Goal: Information Seeking & Learning: Learn about a topic

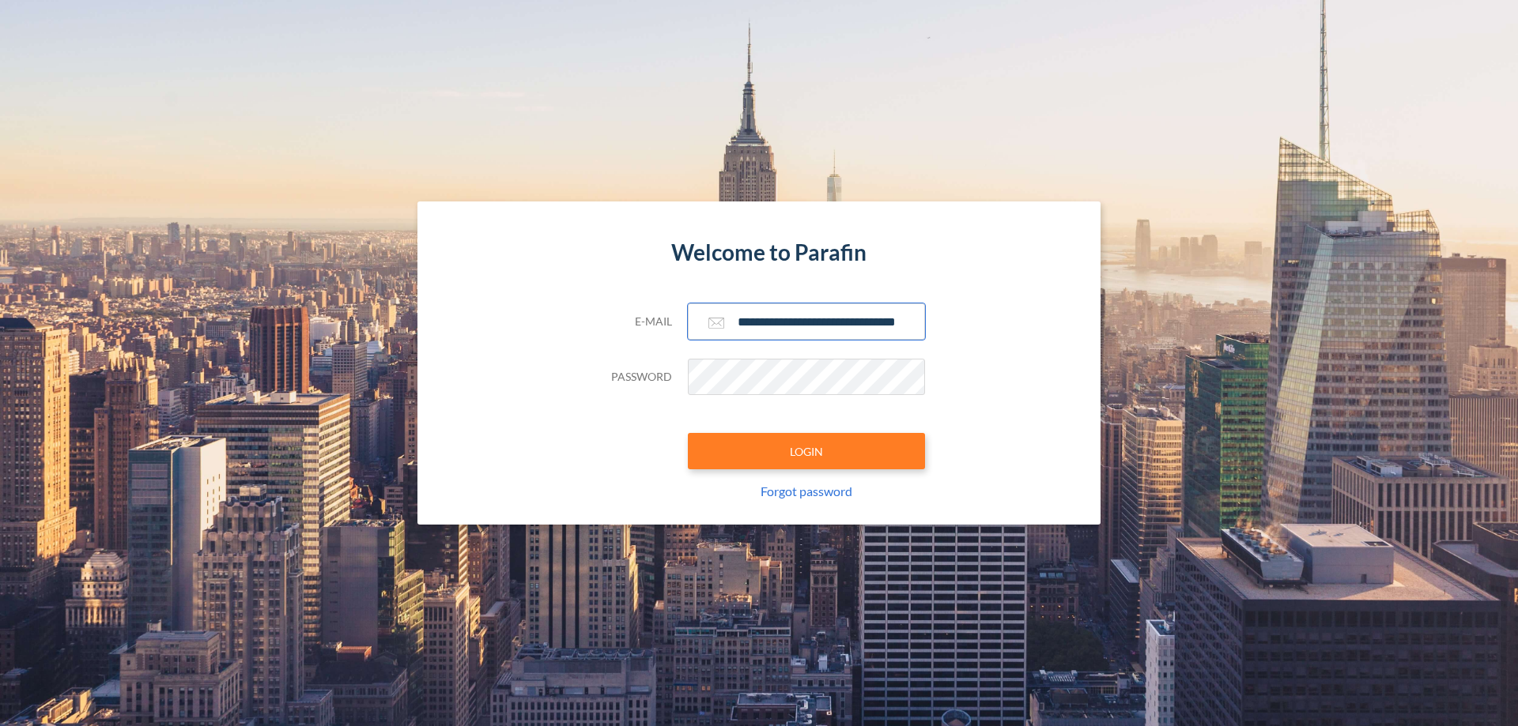
type input "**********"
click at [806, 451] on button "LOGIN" at bounding box center [806, 451] width 237 height 36
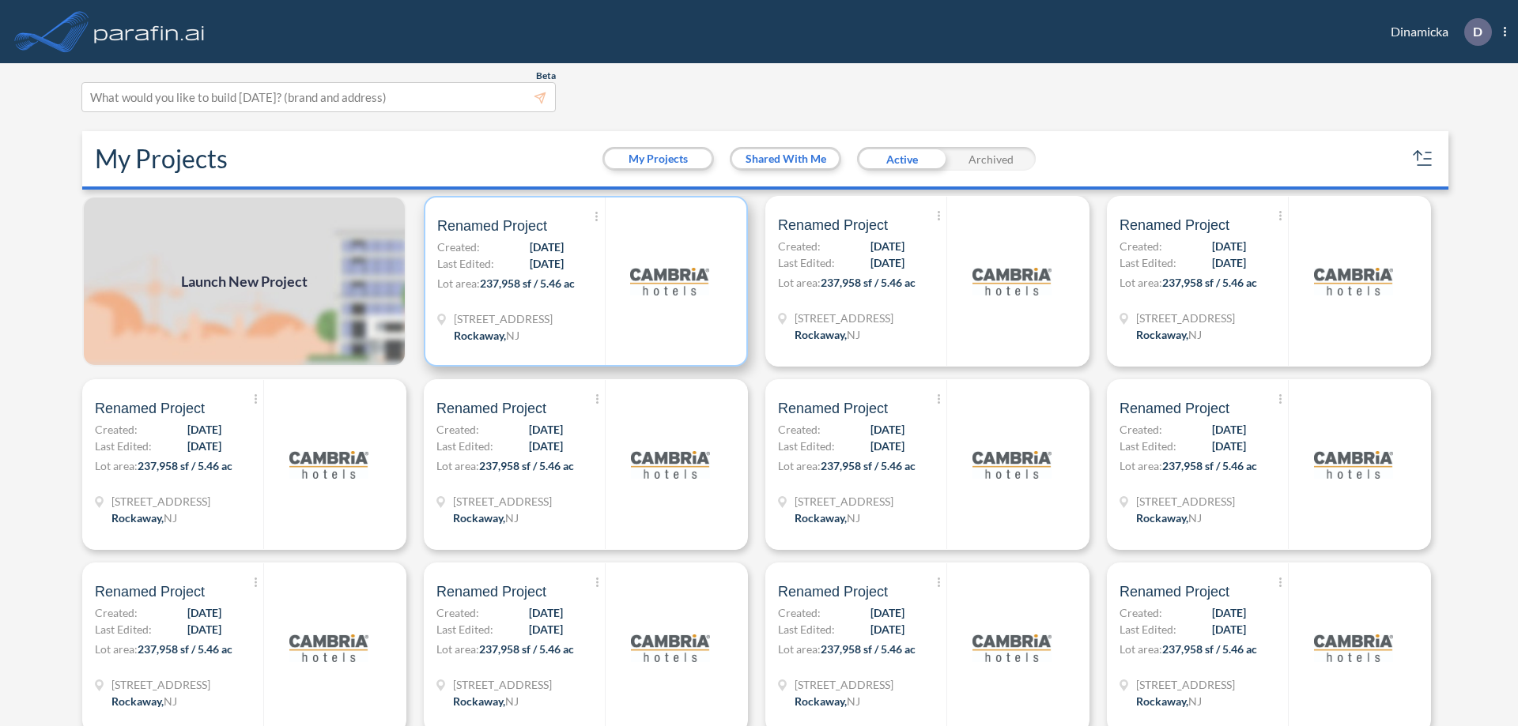
scroll to position [4, 0]
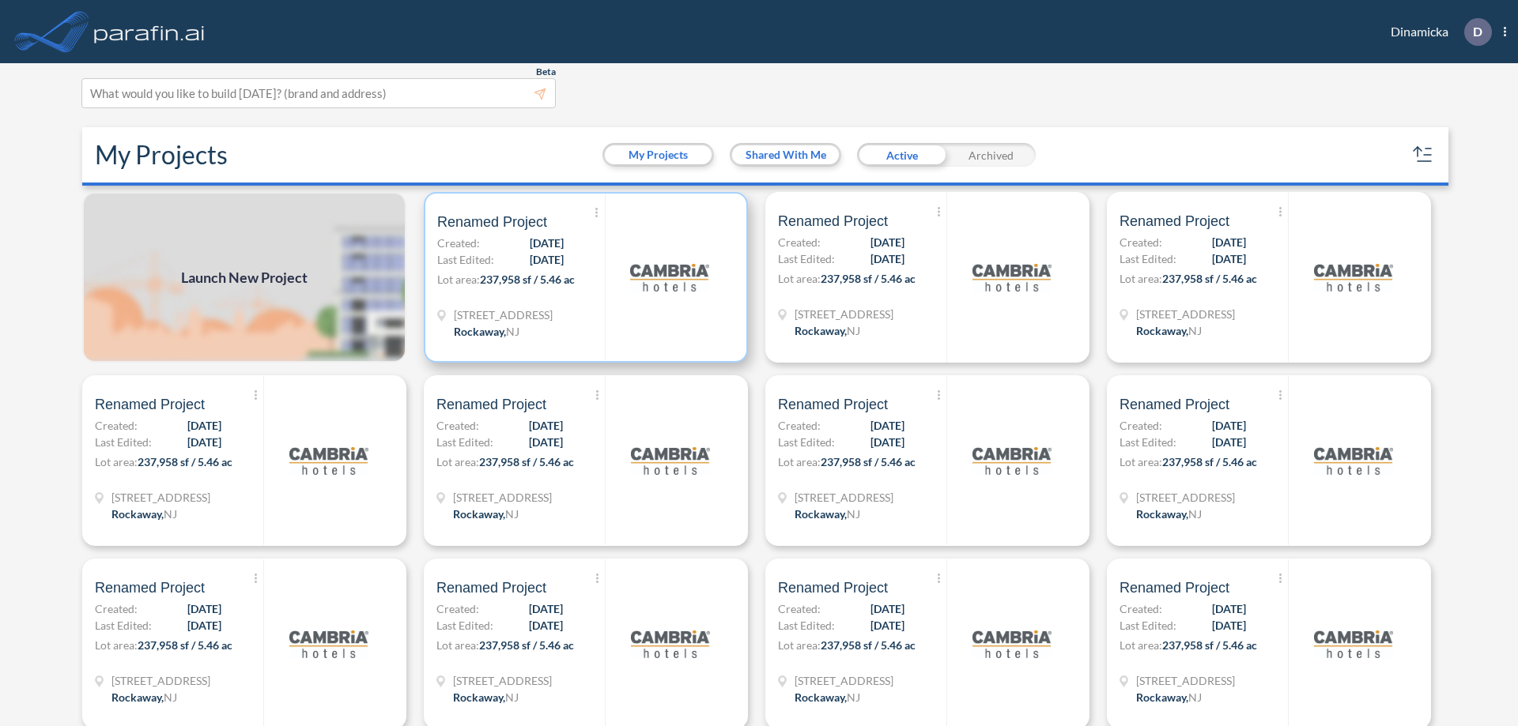
click at [583, 277] on p "Lot area: 237,958 sf / 5.46 ac" at bounding box center [521, 282] width 168 height 23
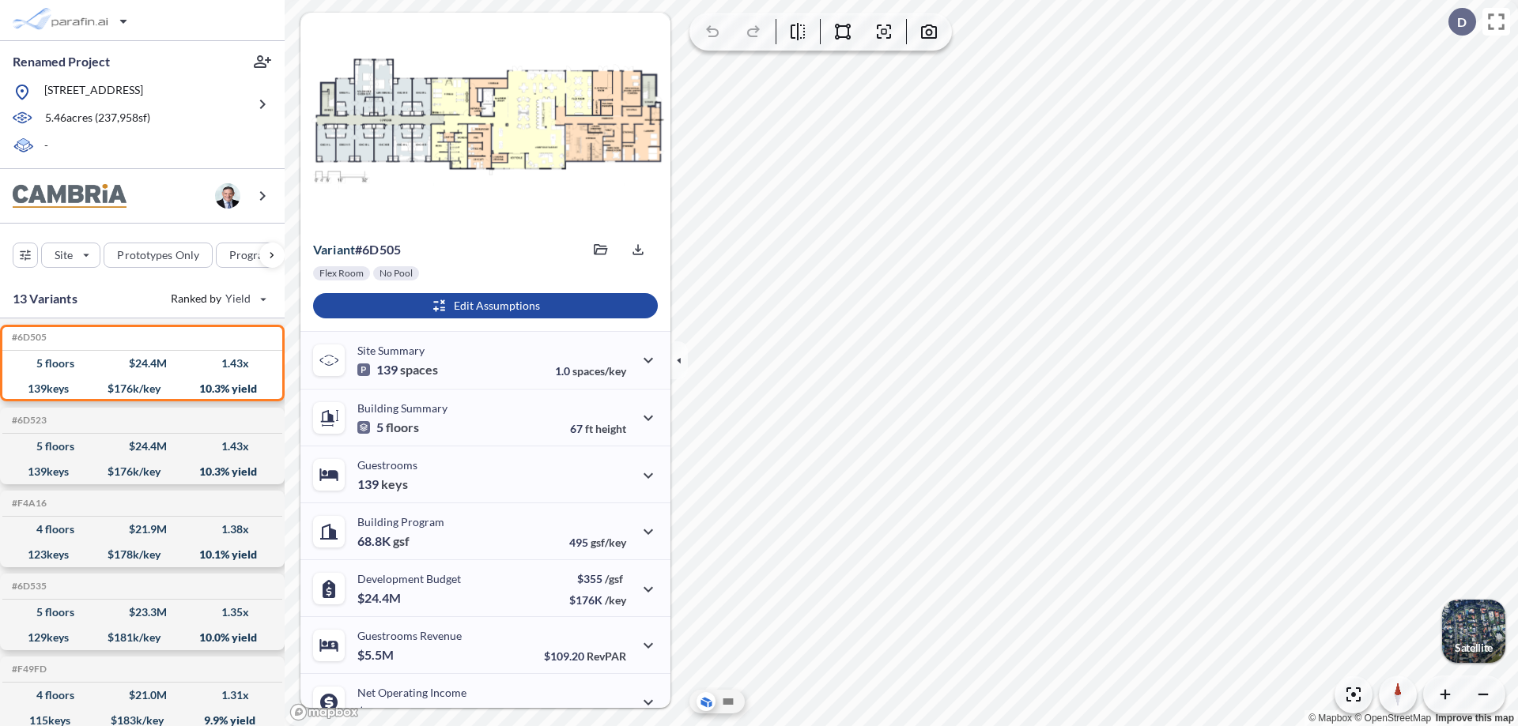
scroll to position [80, 0]
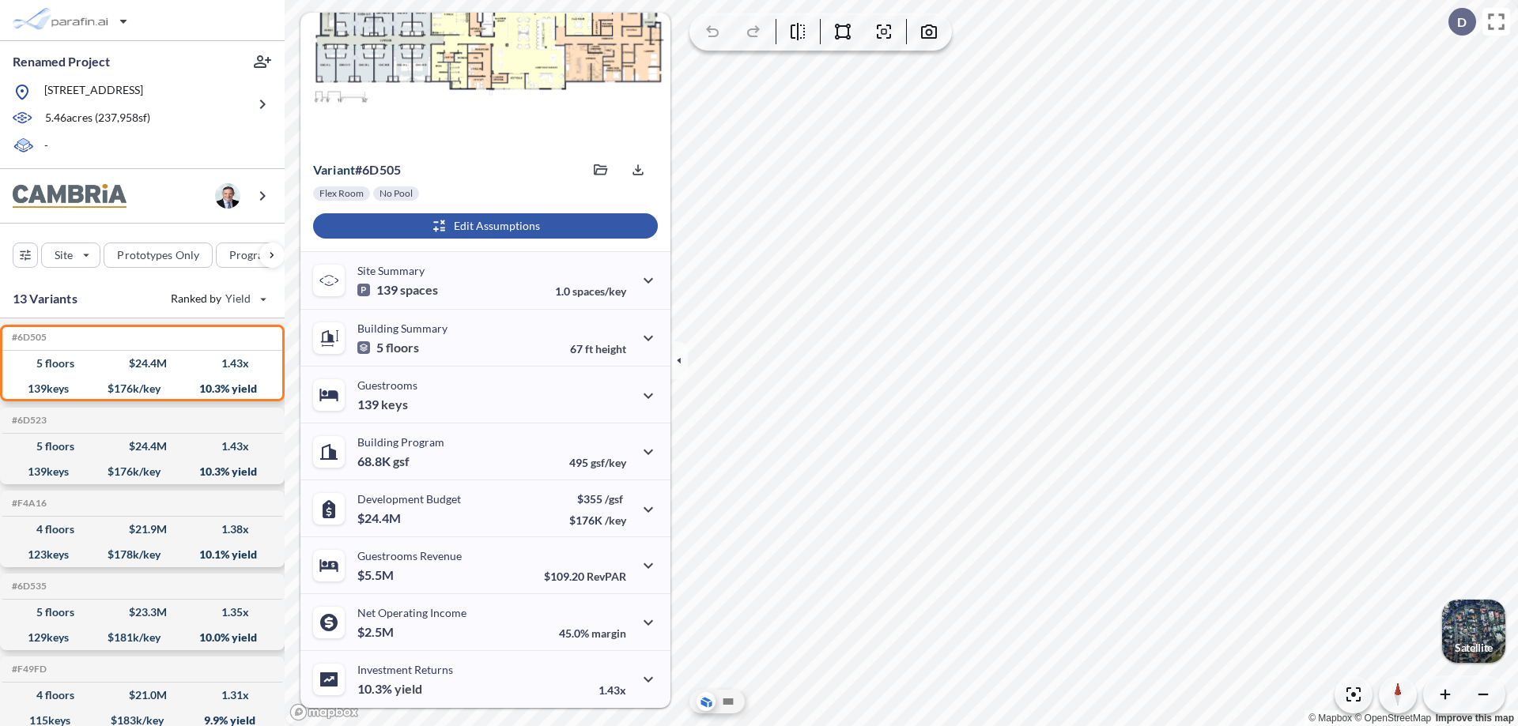
click at [483, 226] on div "button" at bounding box center [485, 225] width 345 height 25
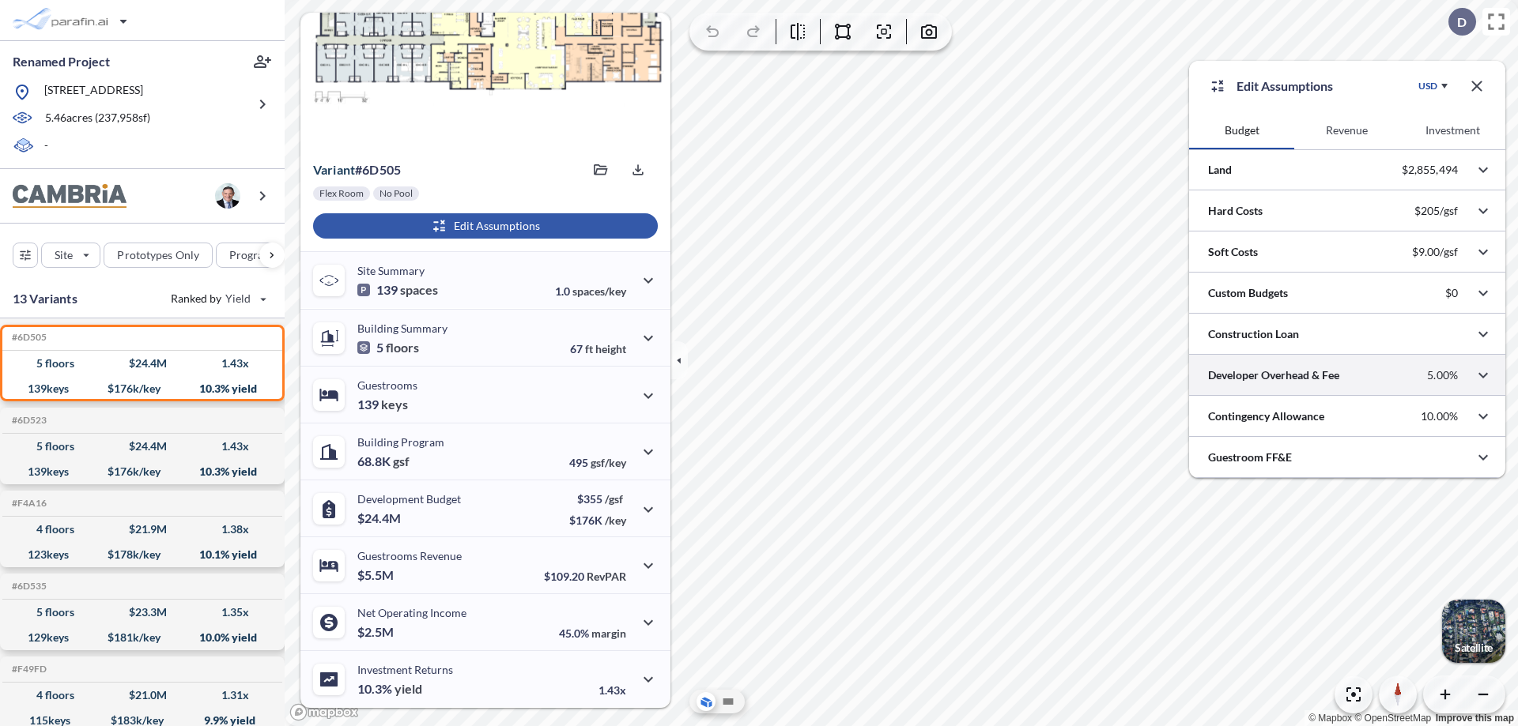
click at [1347, 375] on div at bounding box center [1347, 375] width 316 height 40
